Goal: Task Accomplishment & Management: Complete application form

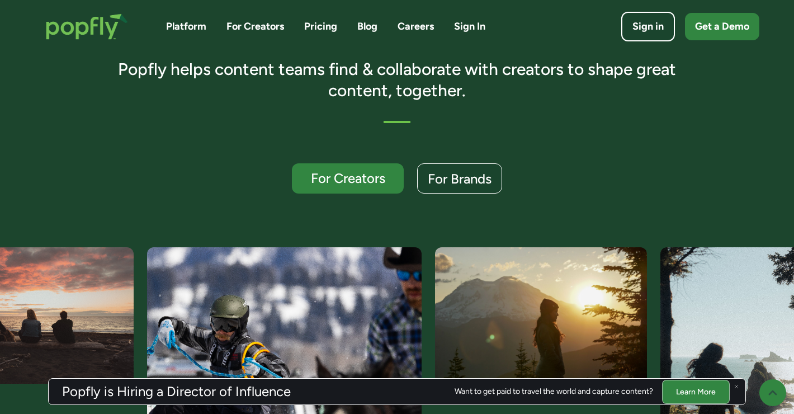
scroll to position [245, 0]
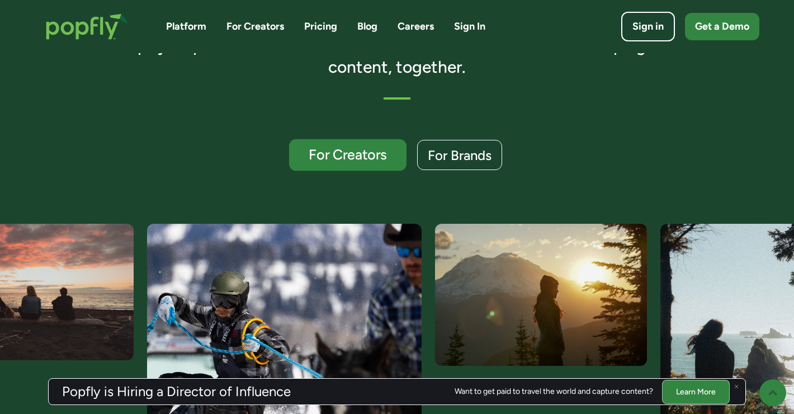
click at [335, 143] on link "For Creators" at bounding box center [347, 155] width 117 height 32
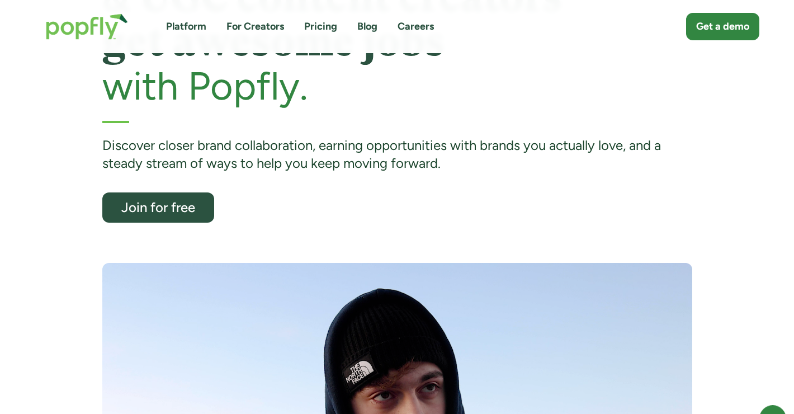
scroll to position [131, 0]
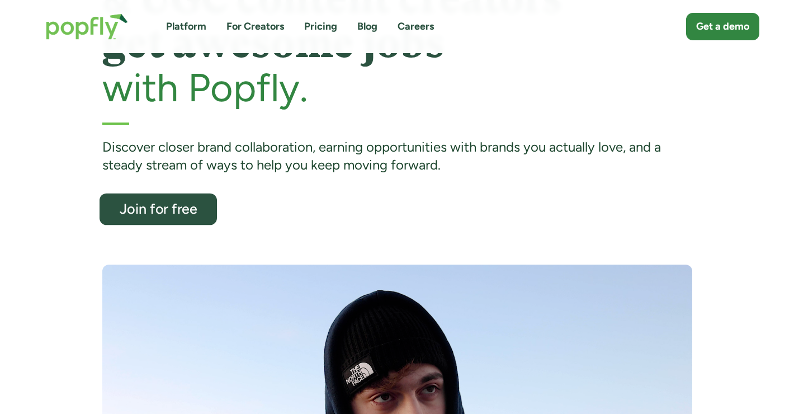
click at [183, 208] on div "Join for free" at bounding box center [158, 209] width 96 height 15
